Goal: Find specific page/section: Find specific page/section

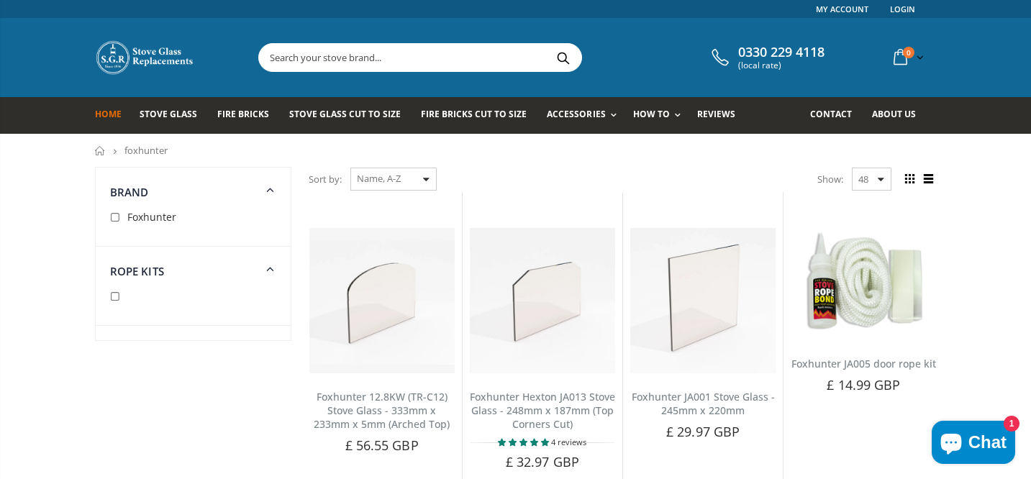
click at [105, 119] on span "Home" at bounding box center [108, 114] width 27 height 12
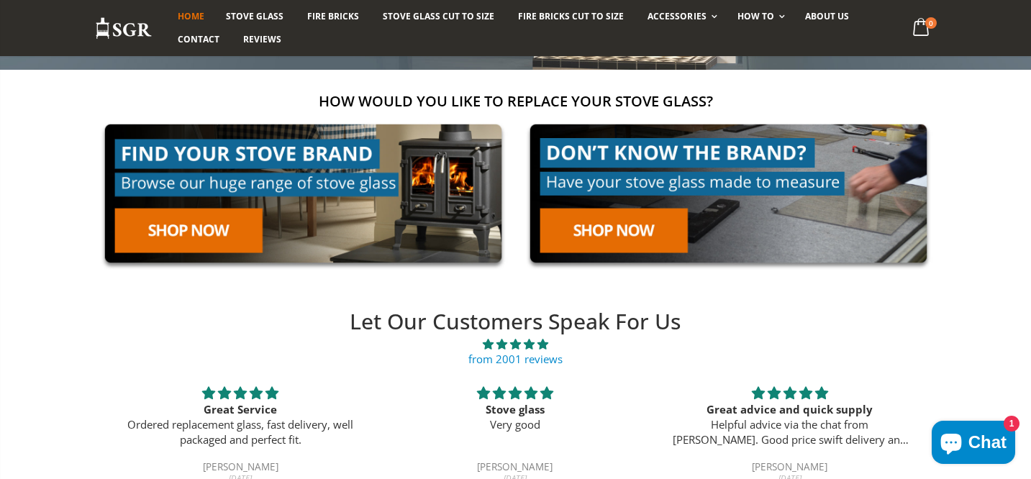
scroll to position [230, 0]
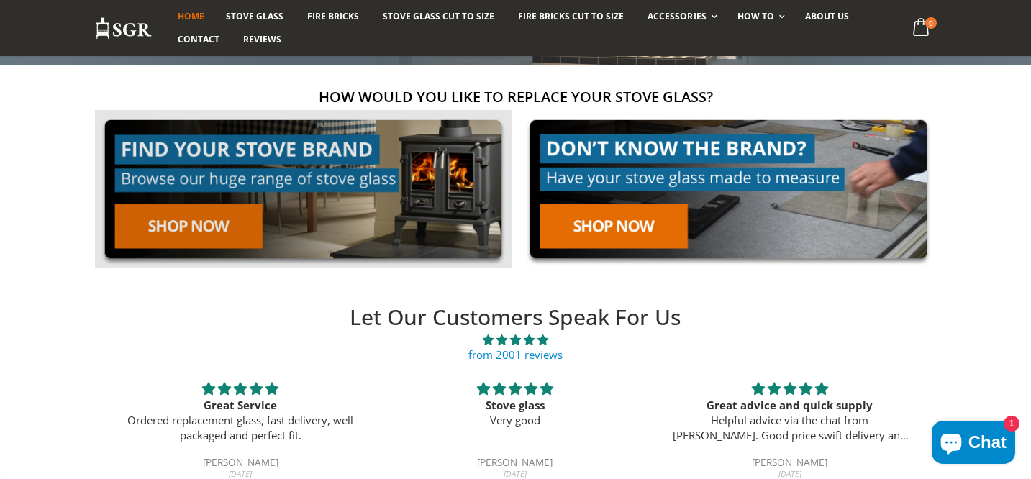
click at [186, 227] on link at bounding box center [303, 189] width 417 height 159
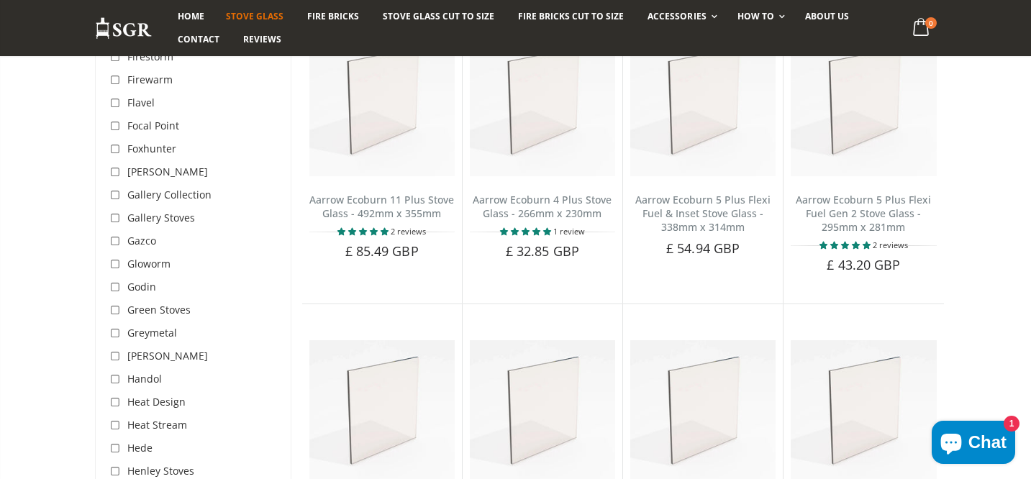
scroll to position [2114, 0]
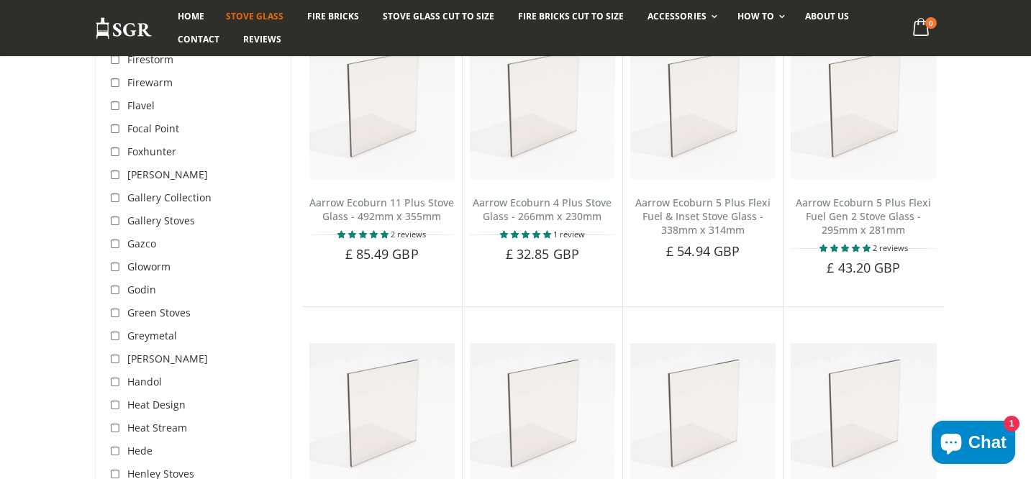
click at [117, 145] on input "checkbox" at bounding box center [117, 152] width 14 height 14
checkbox input "true"
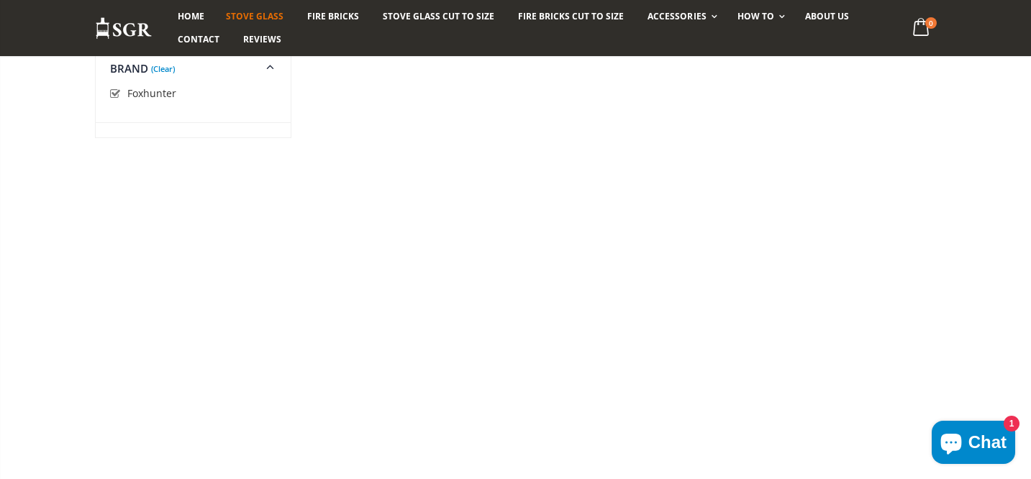
scroll to position [2114, 0]
